Goal: Transaction & Acquisition: Purchase product/service

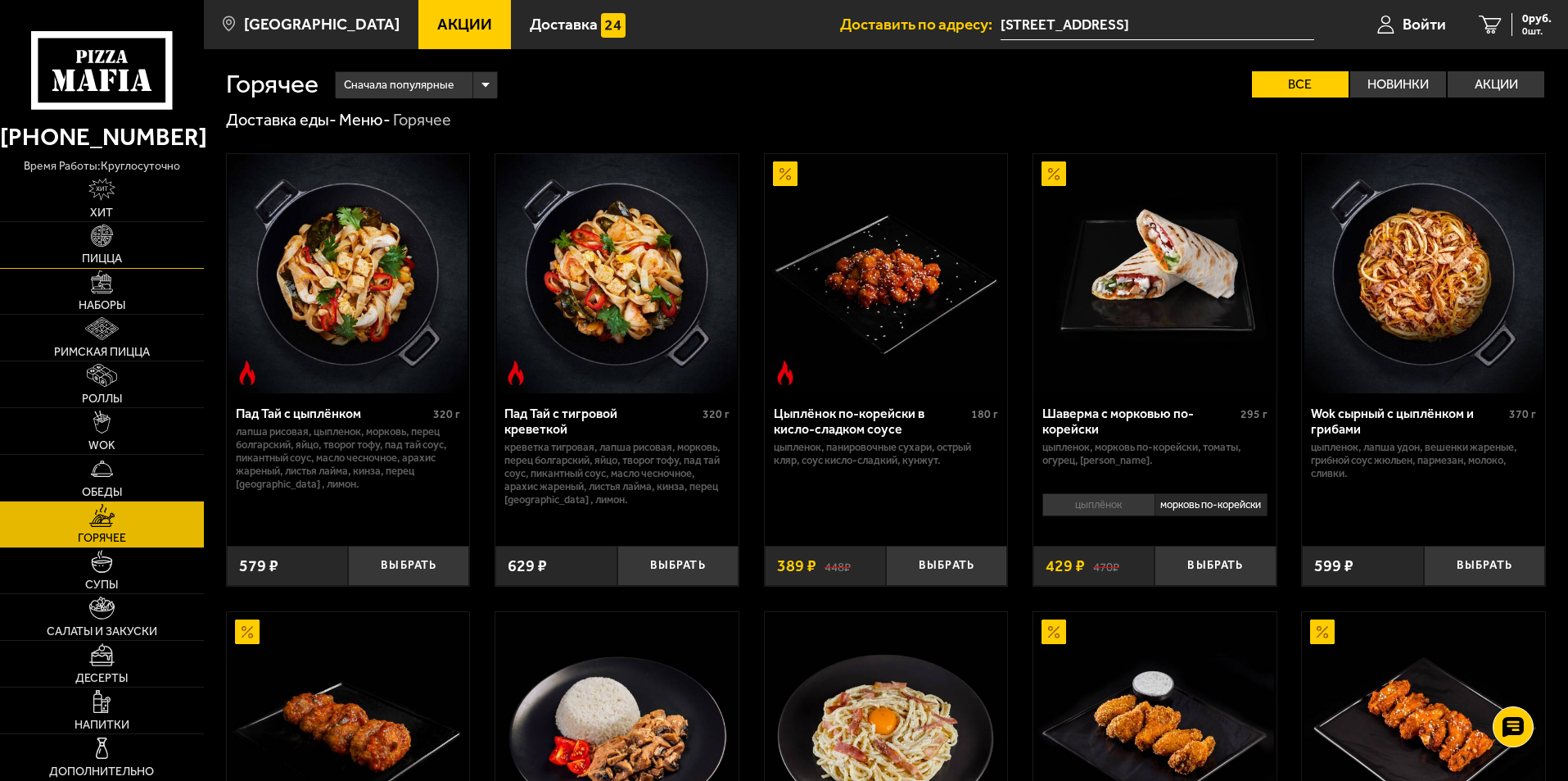
click at [102, 255] on span "Пицца" at bounding box center [102, 259] width 40 height 12
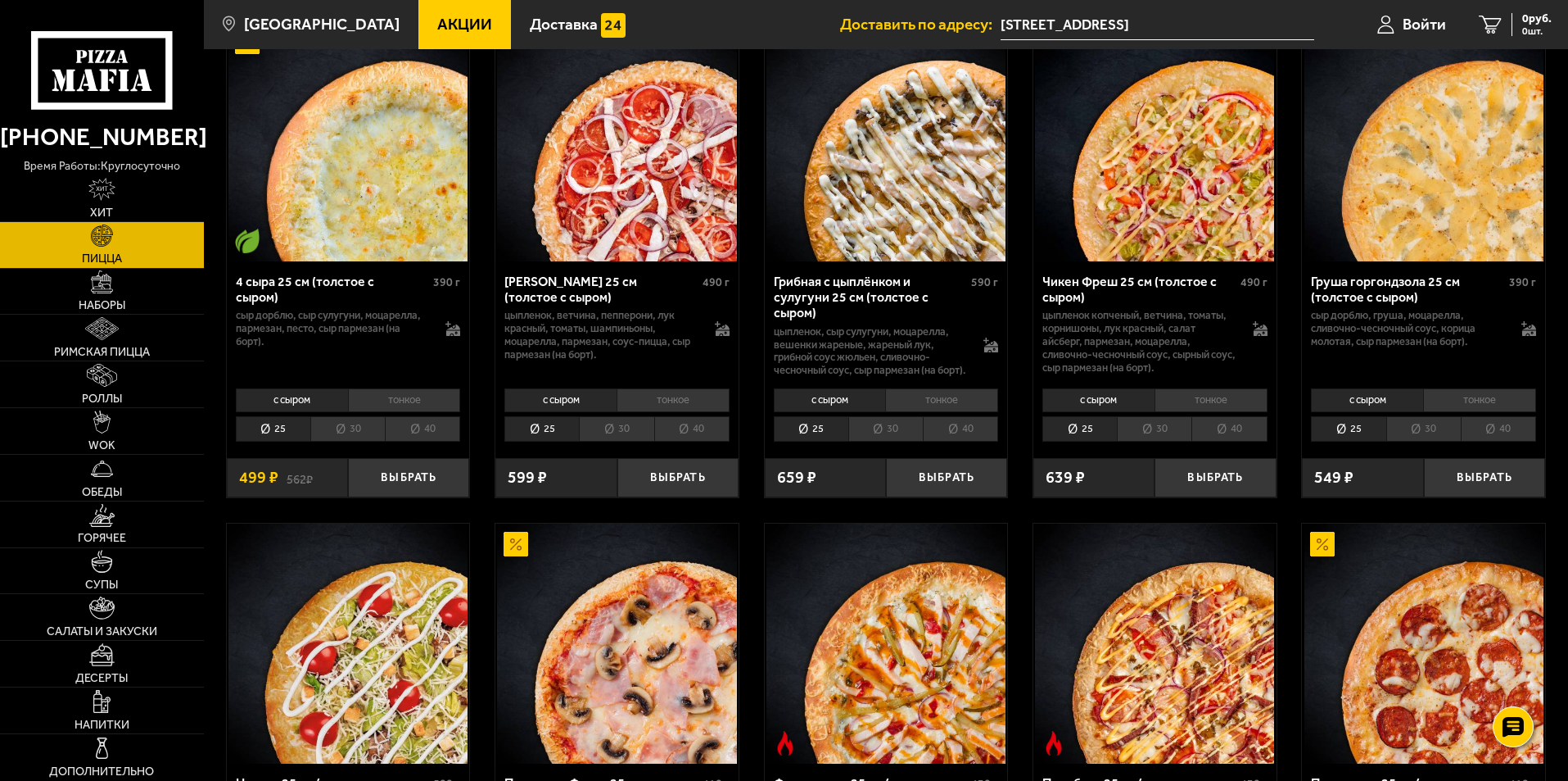
scroll to position [1311, 0]
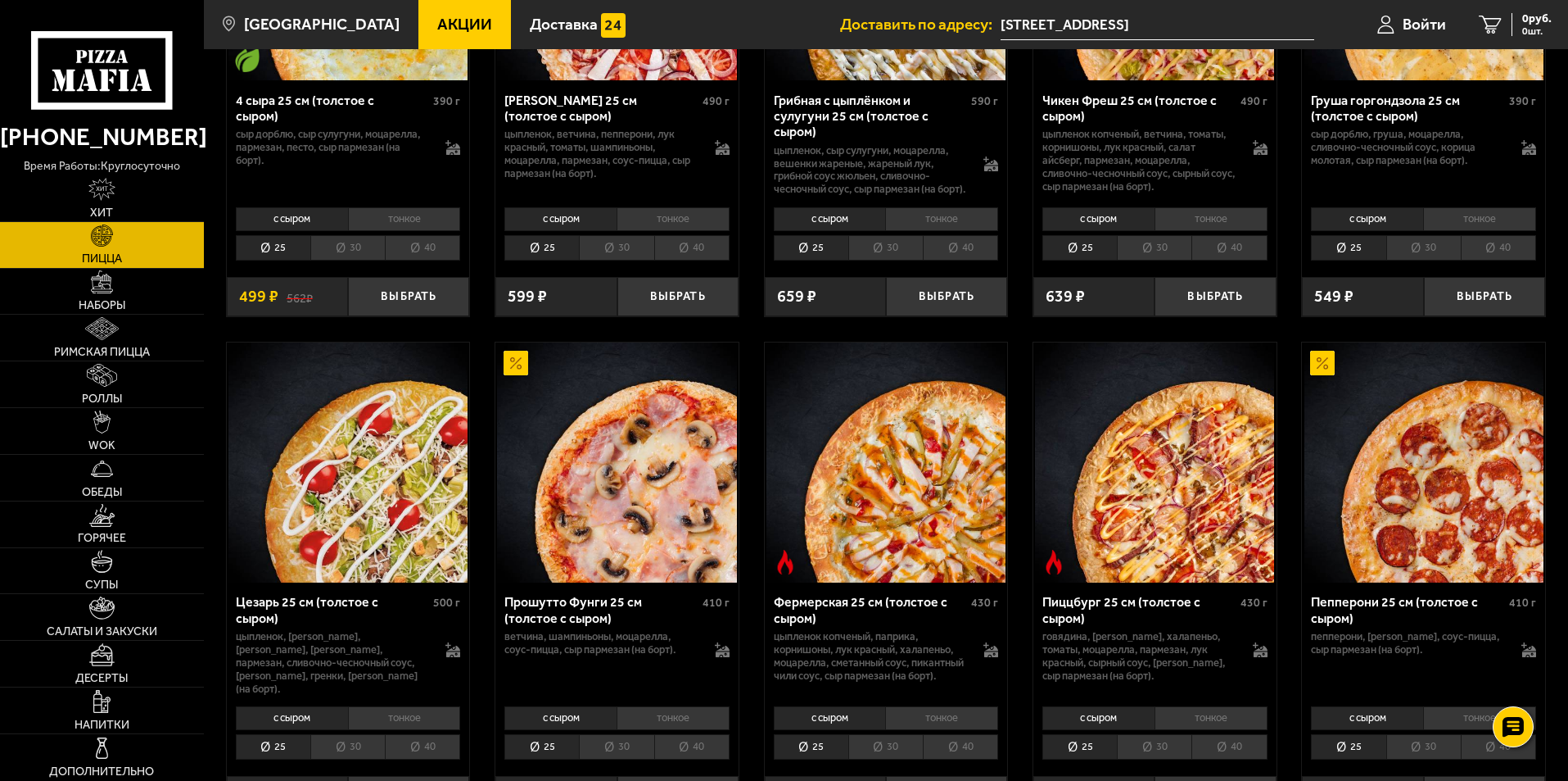
click at [1127, 597] on div "Пиццбург 25 см (толстое с сыром) 430 г говядина, бекон жареный, халапеньо, тома…" at bounding box center [1155, 641] width 243 height 119
click at [1135, 566] on img at bounding box center [1154, 462] width 239 height 239
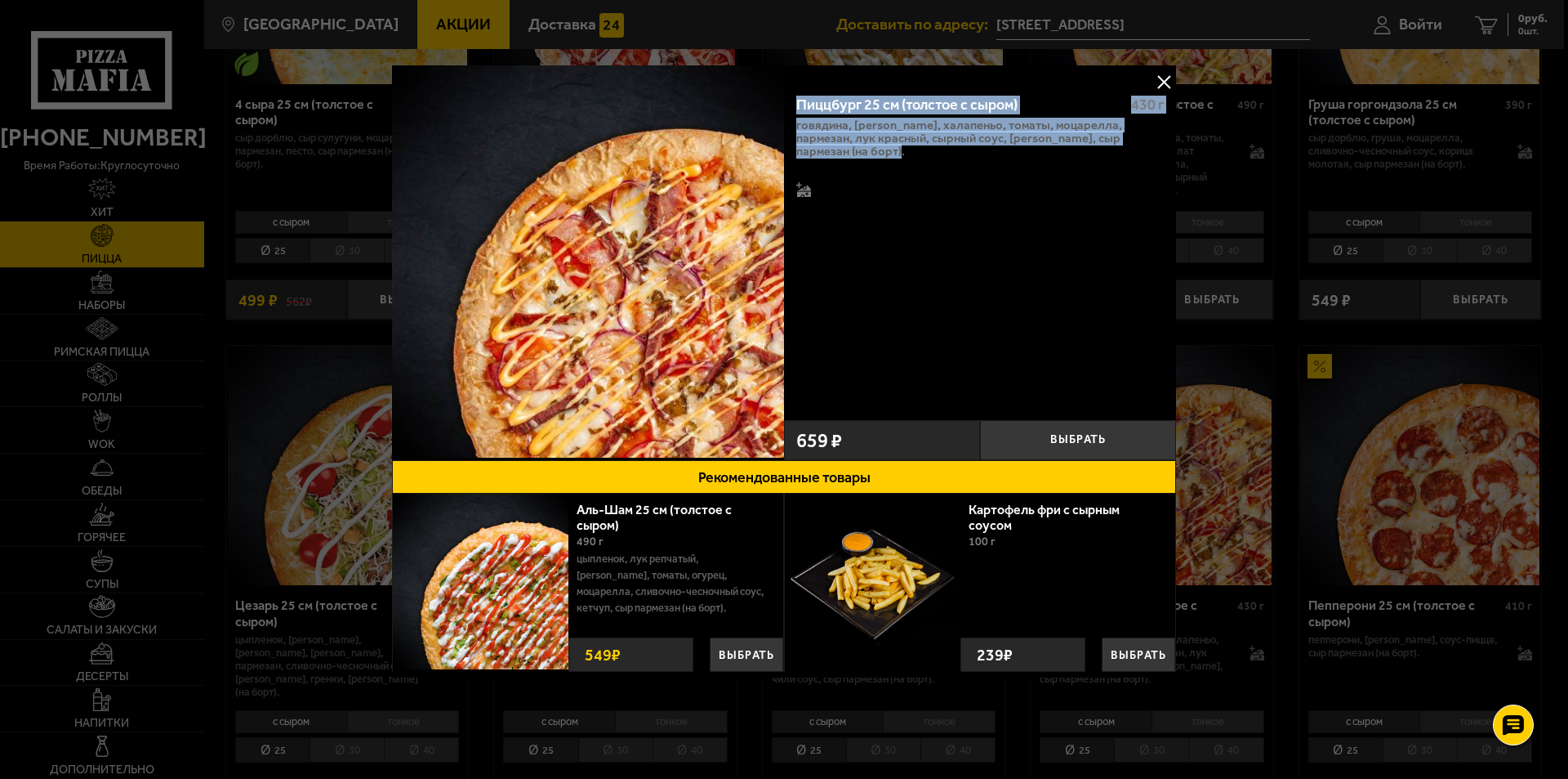
drag, startPoint x: 789, startPoint y: 98, endPoint x: 930, endPoint y: 168, distance: 157.4
click at [930, 168] on div "Пиццбург 25 см (толстое с сыром) 430 г говядина, бекон жареный, халапеньо, тома…" at bounding box center [979, 246] width 392 height 330
copy div "Пиццбург 25 см (толстое с сыром) 430 г говядина, бекон жареный, халапеньо, тома…"
click at [1167, 74] on button at bounding box center [1163, 81] width 24 height 24
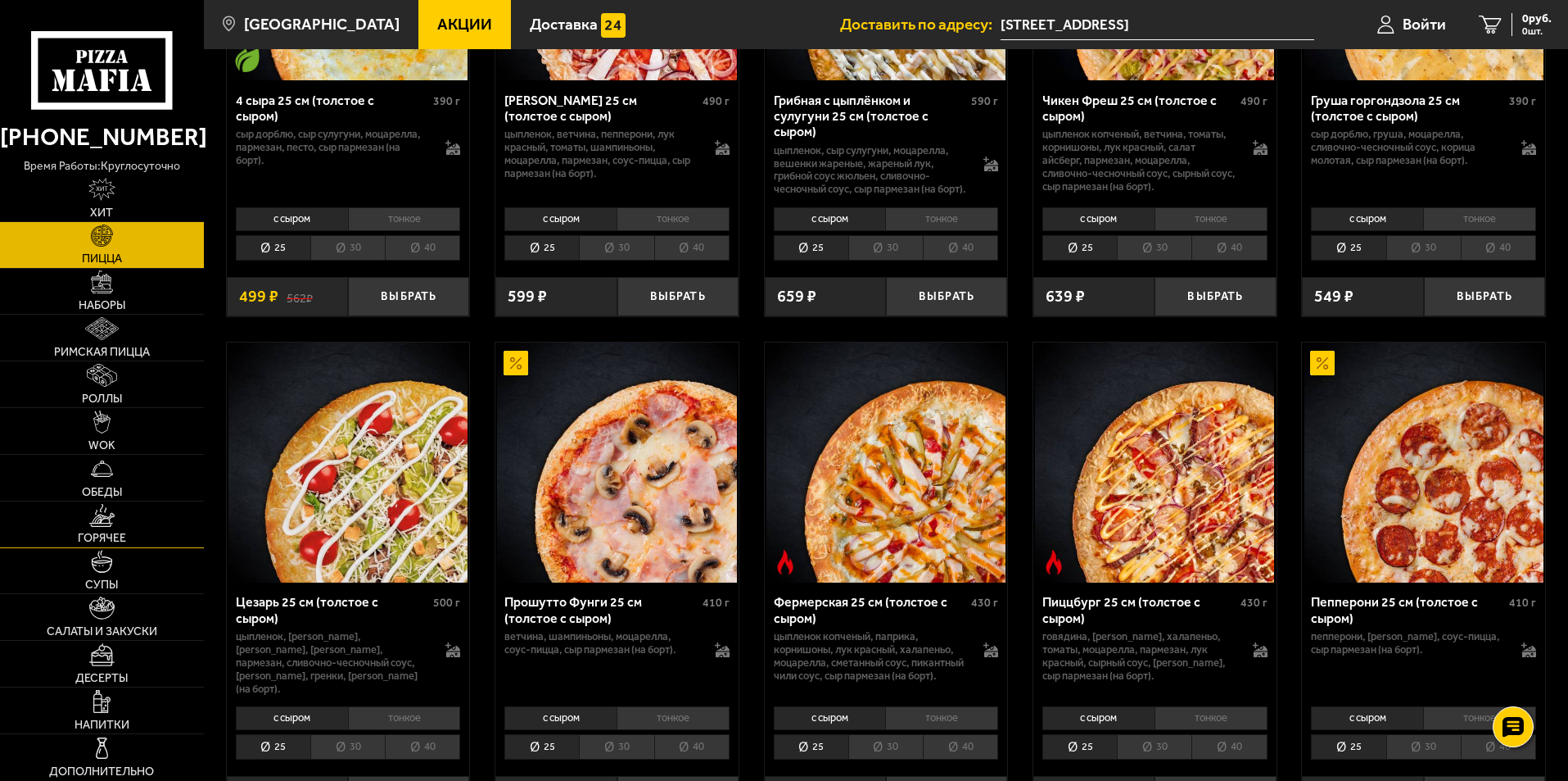
click at [113, 527] on link "Горячее" at bounding box center [102, 524] width 204 height 46
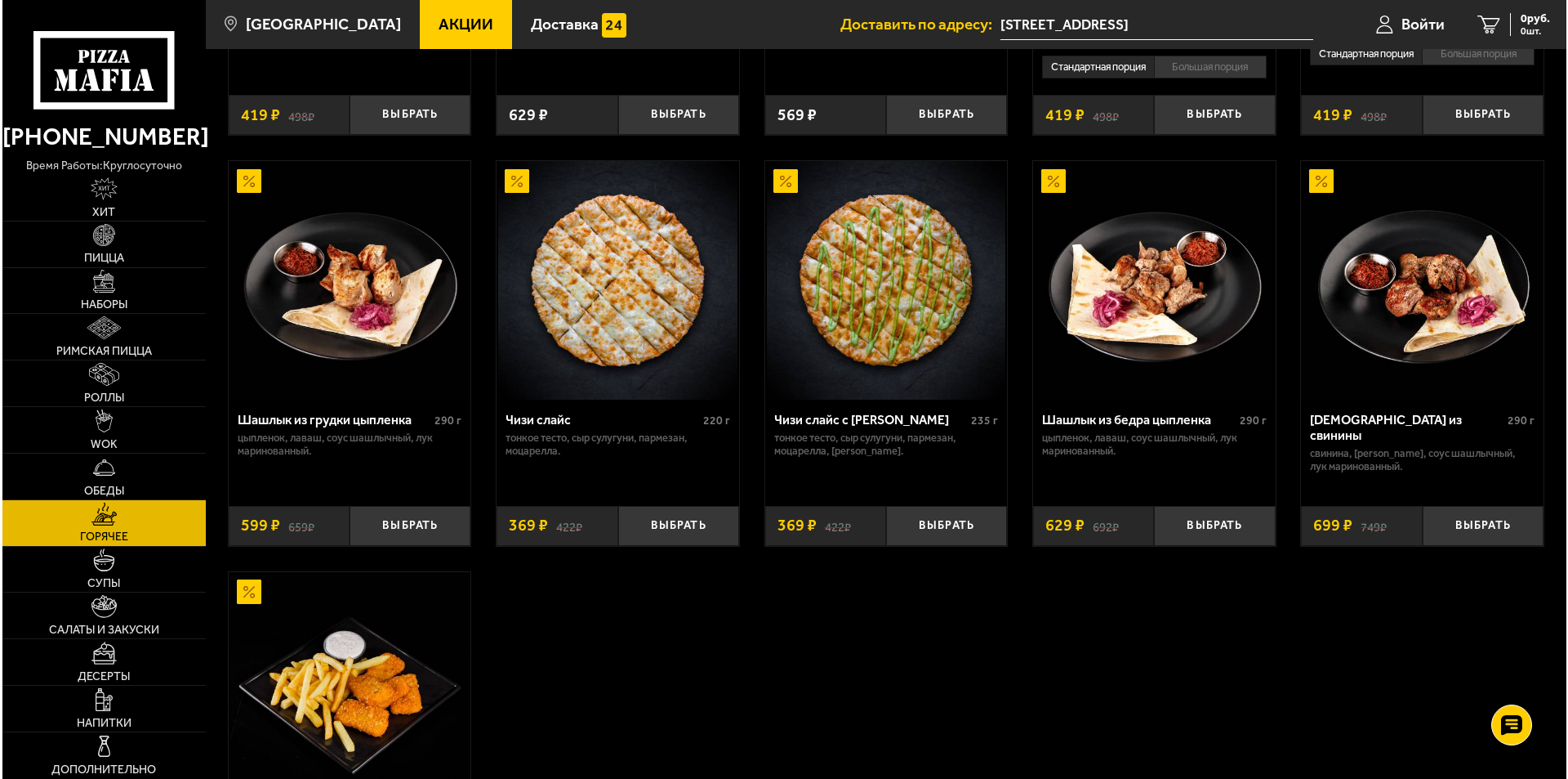
scroll to position [1062, 0]
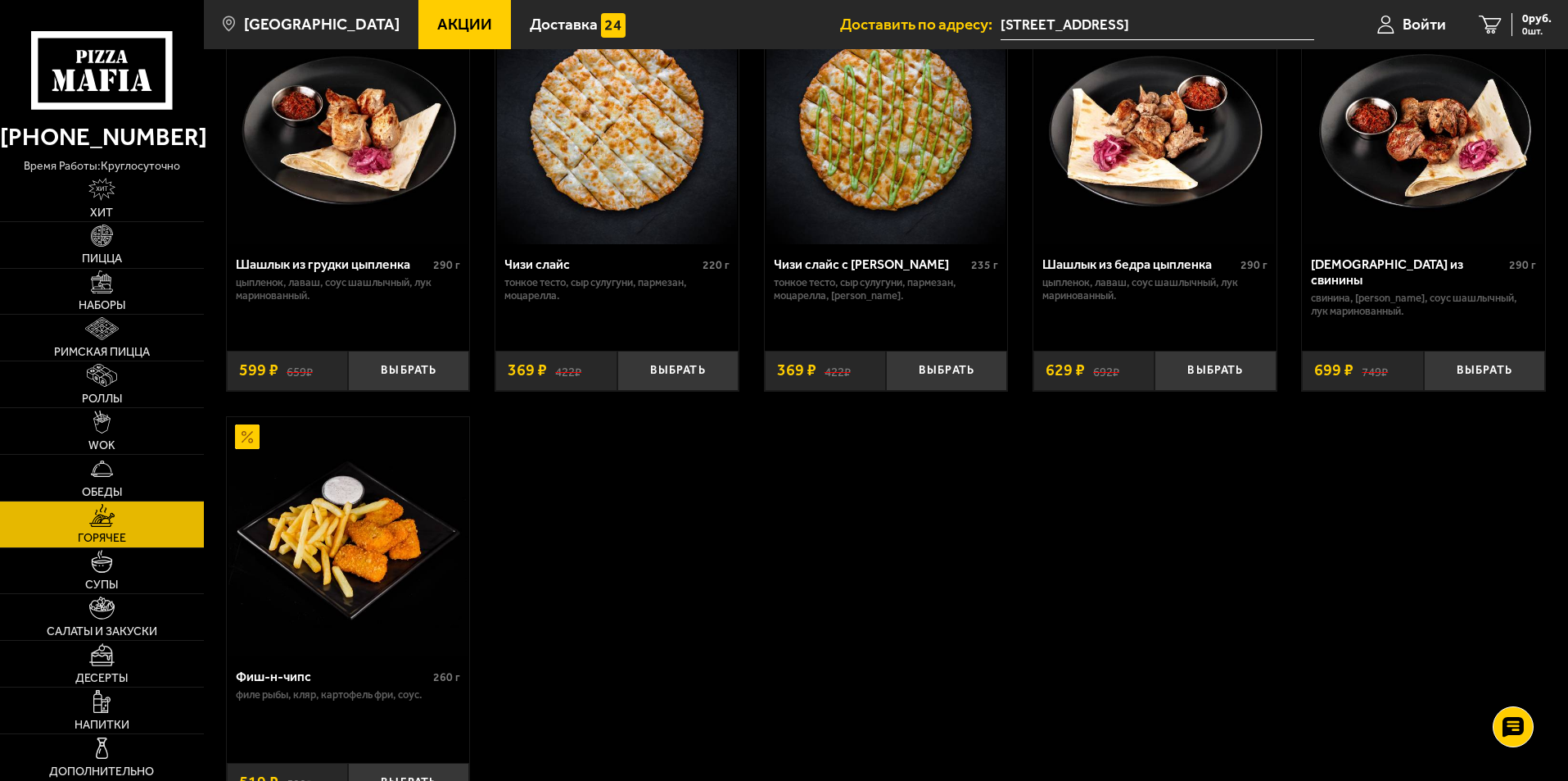
click at [273, 680] on div "Фиш-н-чипс" at bounding box center [333, 676] width 194 height 15
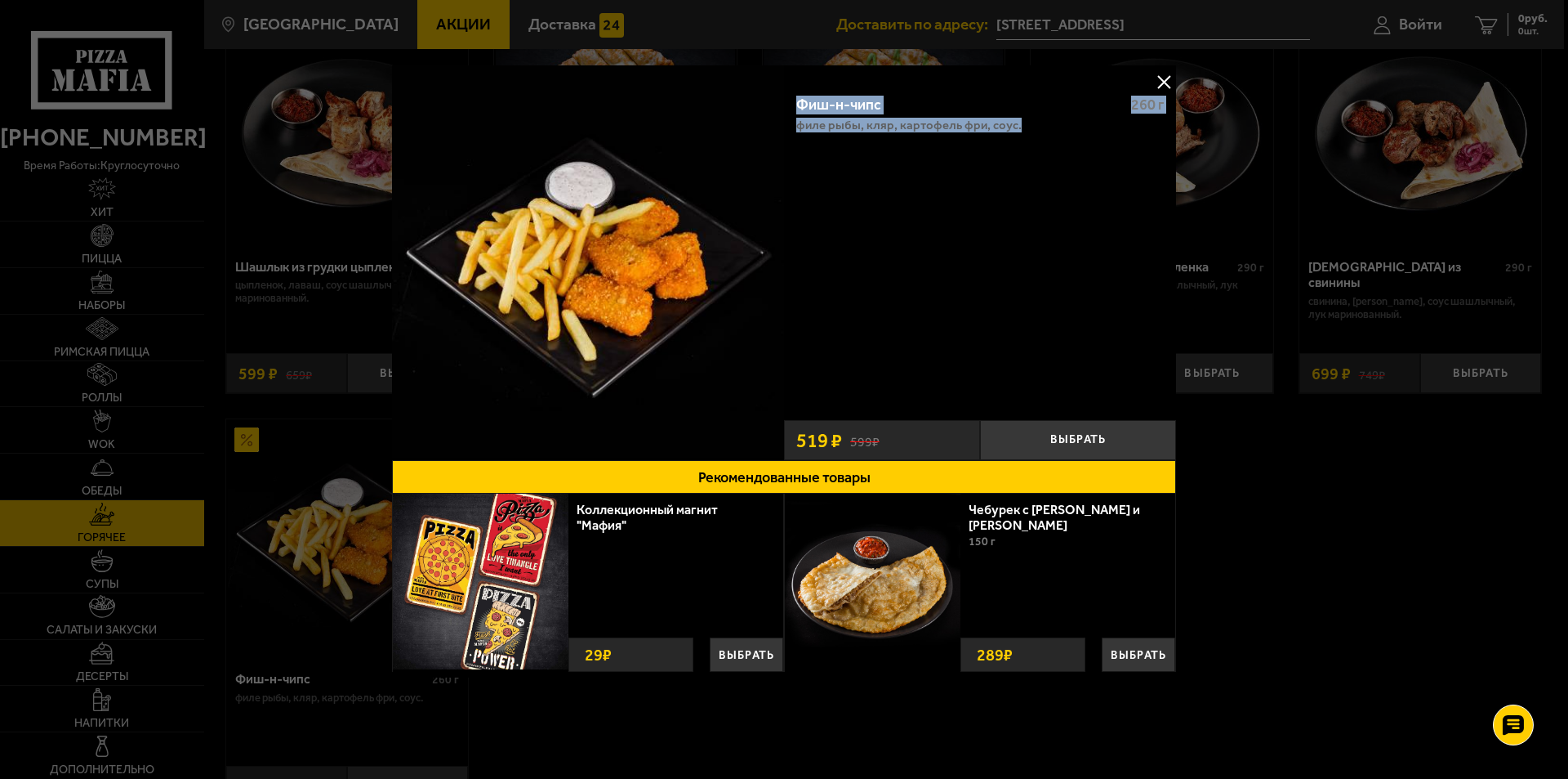
drag, startPoint x: 791, startPoint y: 93, endPoint x: 1032, endPoint y: 144, distance: 246.3
click at [1032, 144] on div "Фиш-н-чипс 260 г филе рыбы, кляр, картофель фри, соус." at bounding box center [979, 246] width 392 height 330
copy div "Фиш-н-чипс 260 г филе рыбы, кляр, картофель фри, соус."
